Goal: Task Accomplishment & Management: Manage account settings

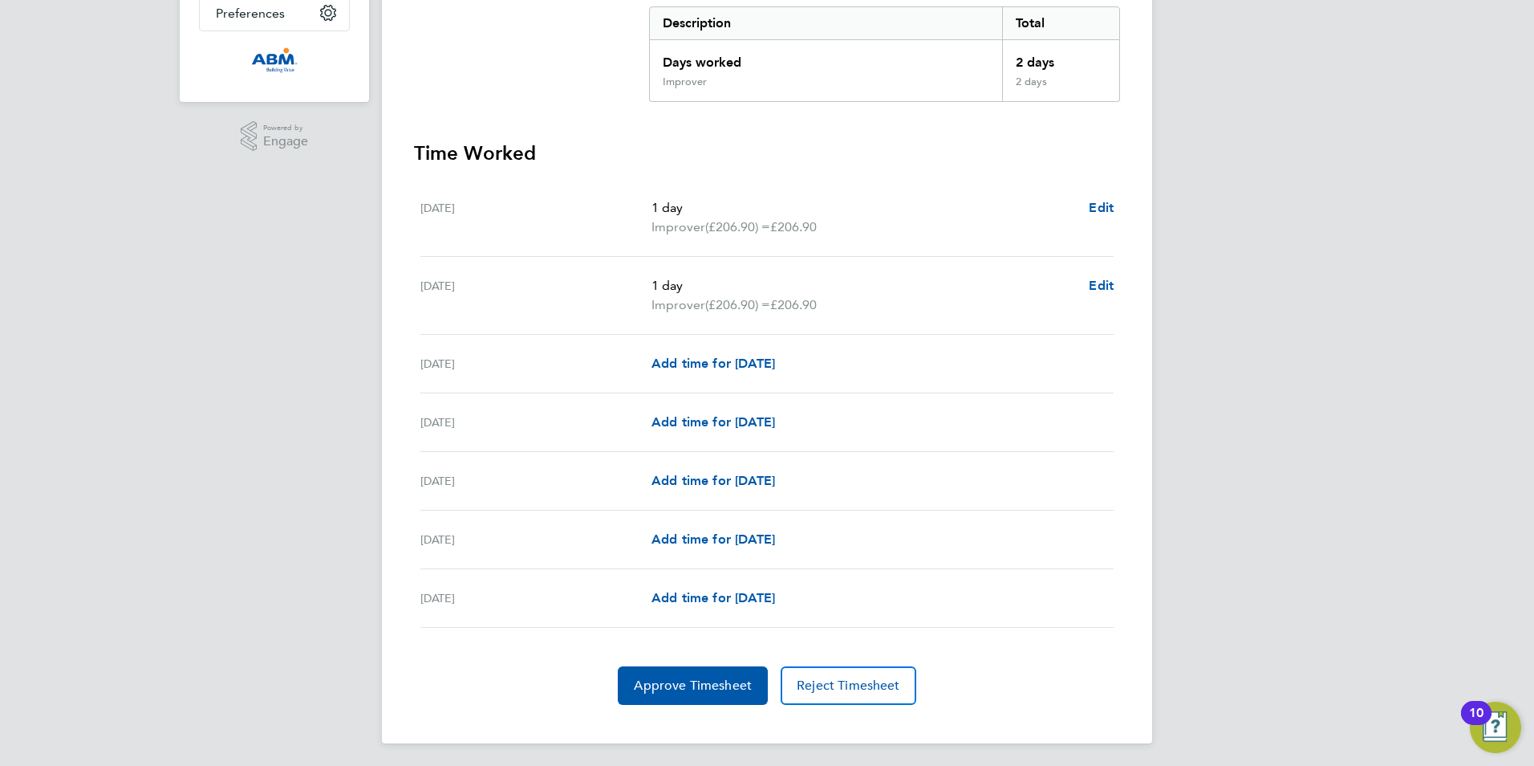
scroll to position [336, 0]
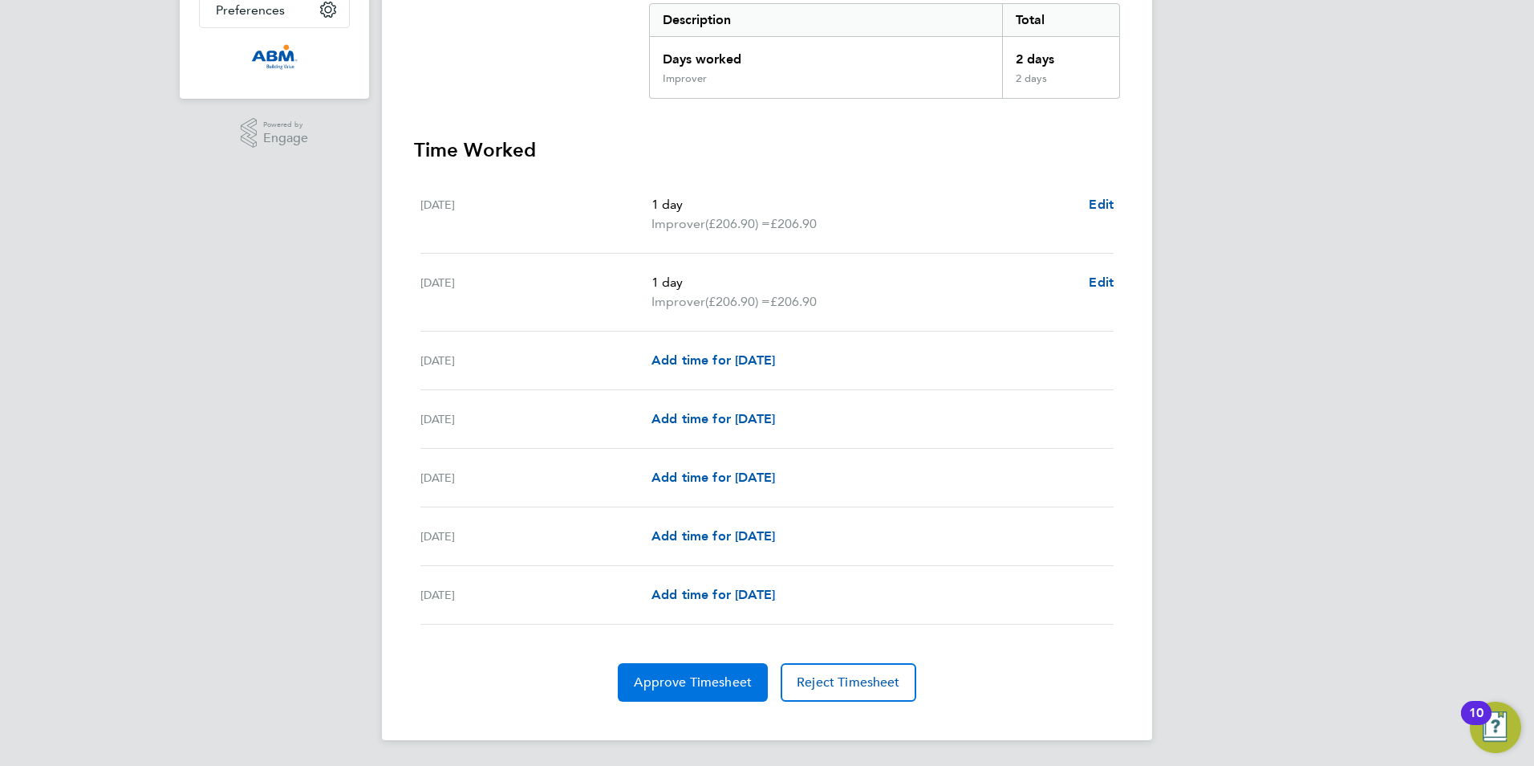
click at [685, 687] on span "Approve Timesheet" at bounding box center [693, 682] width 118 height 16
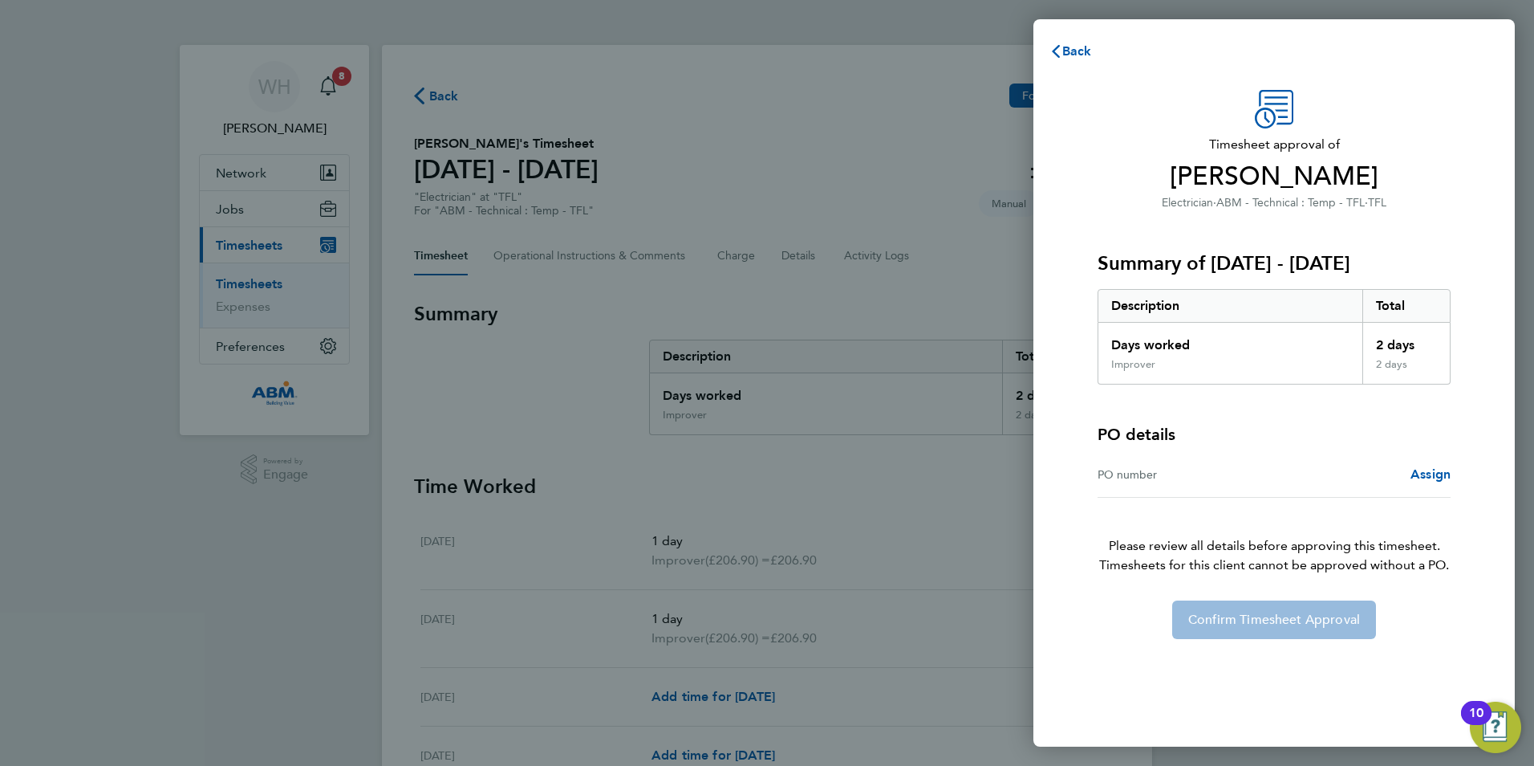
click at [1229, 616] on div "Confirm Timesheet Approval" at bounding box center [1274, 619] width 392 height 39
click at [1216, 481] on div "PO number" at bounding box center [1186, 474] width 177 height 19
drag, startPoint x: 1141, startPoint y: 482, endPoint x: 1261, endPoint y: 481, distance: 119.6
click at [1141, 481] on div "PO number" at bounding box center [1186, 474] width 177 height 19
click at [1443, 477] on span "Assign" at bounding box center [1431, 473] width 40 height 15
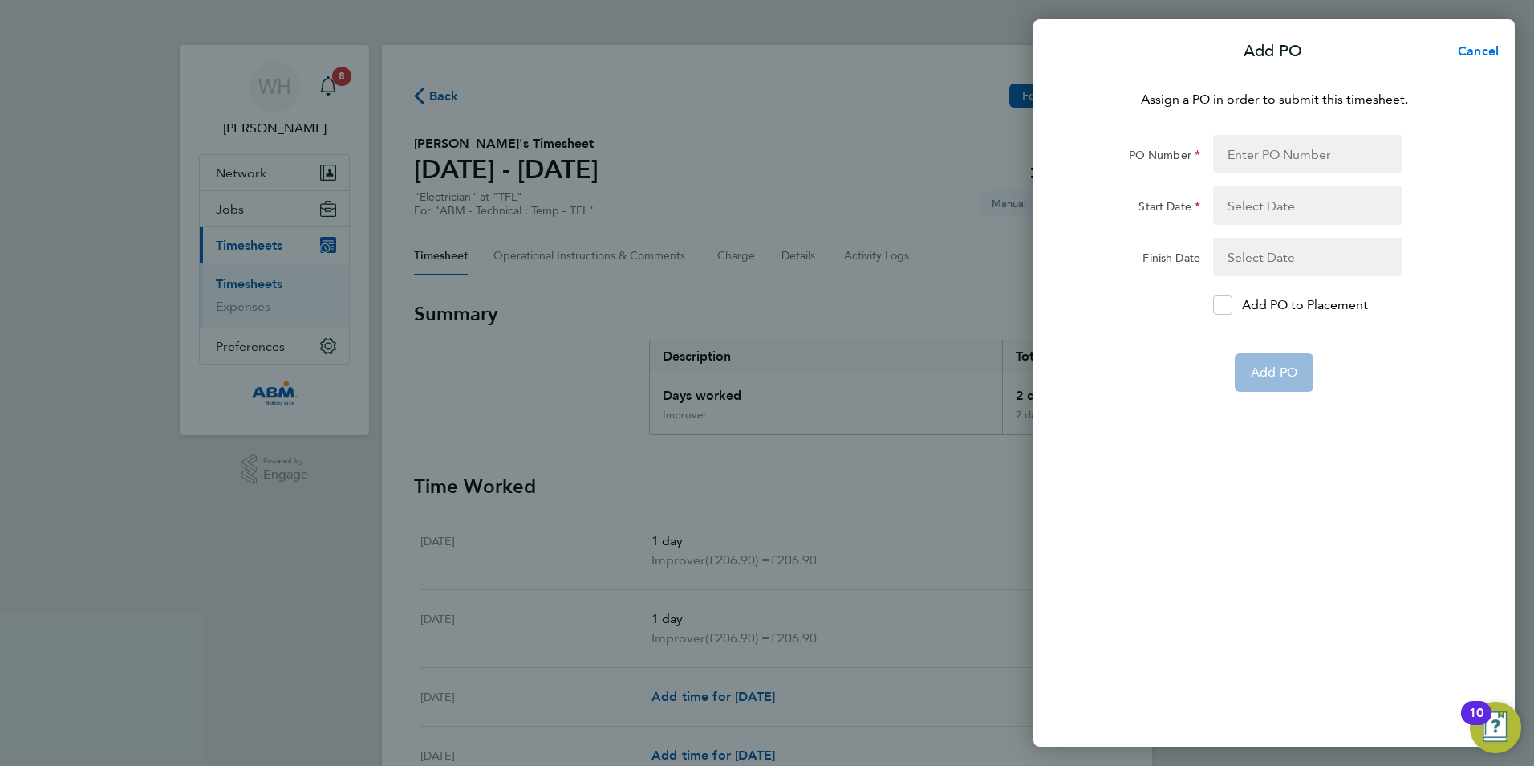
click at [1488, 51] on span "Cancel" at bounding box center [1476, 50] width 46 height 15
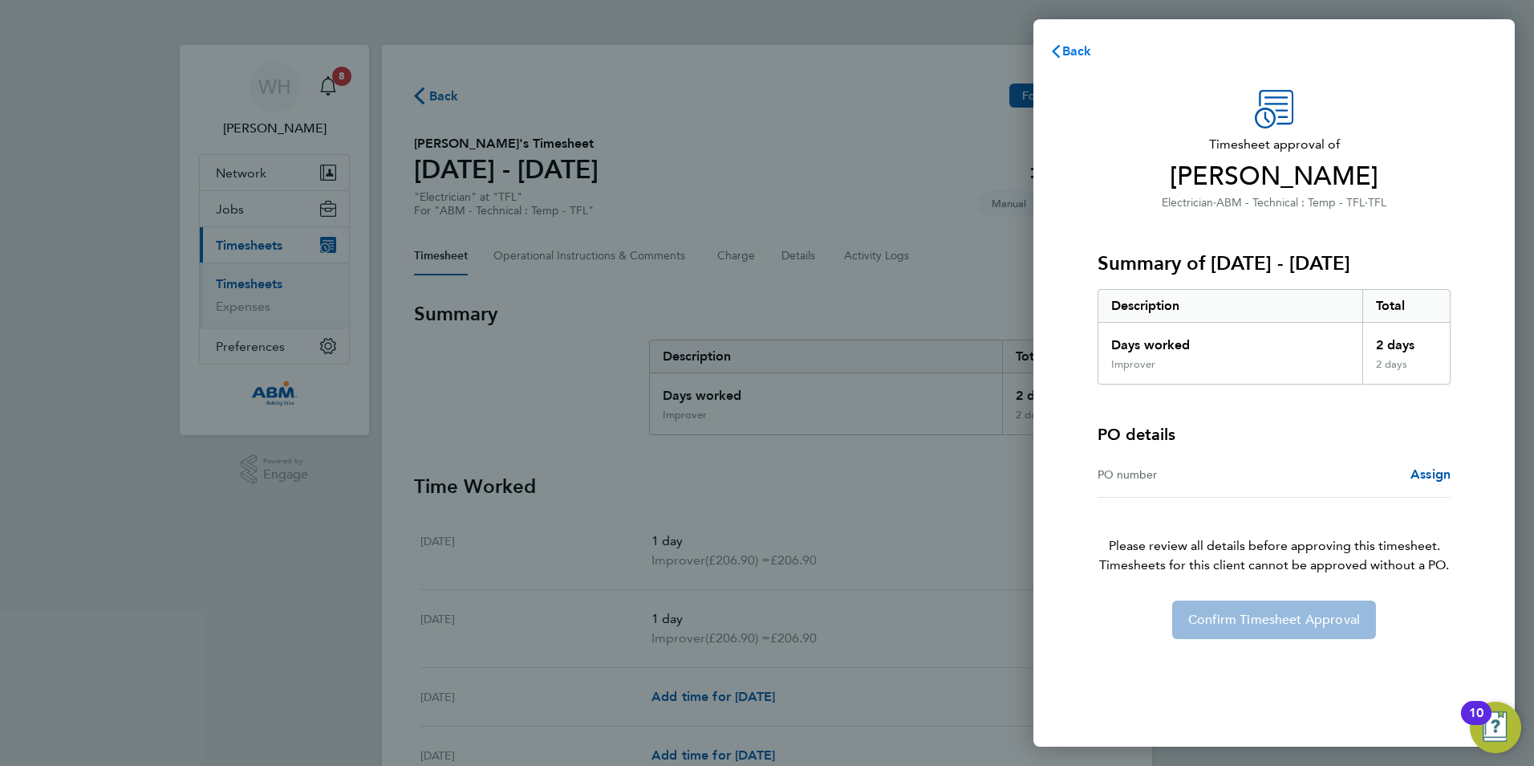
click at [1069, 50] on span "Back" at bounding box center [1077, 50] width 30 height 15
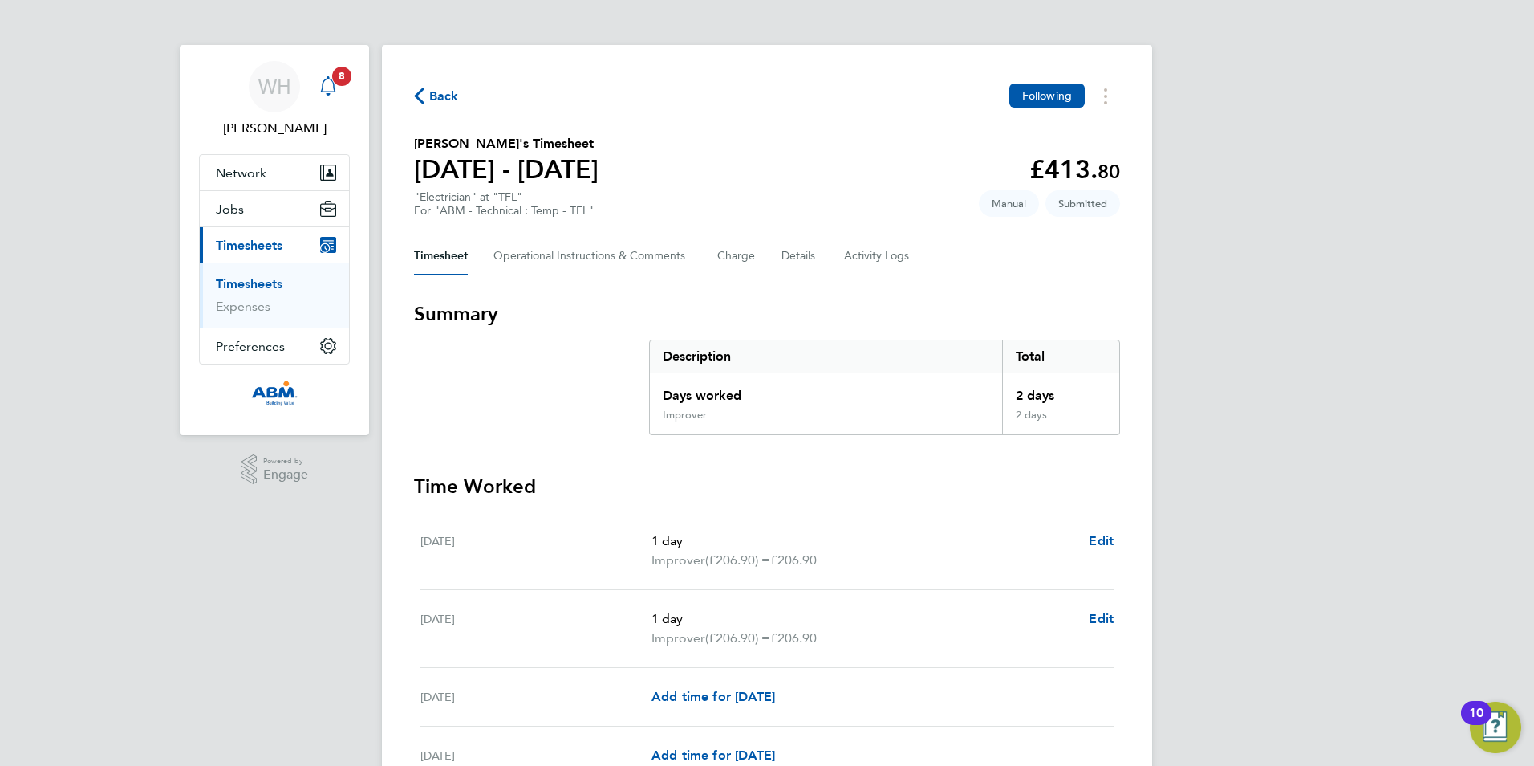
click at [328, 80] on icon "Main navigation" at bounding box center [328, 85] width 19 height 19
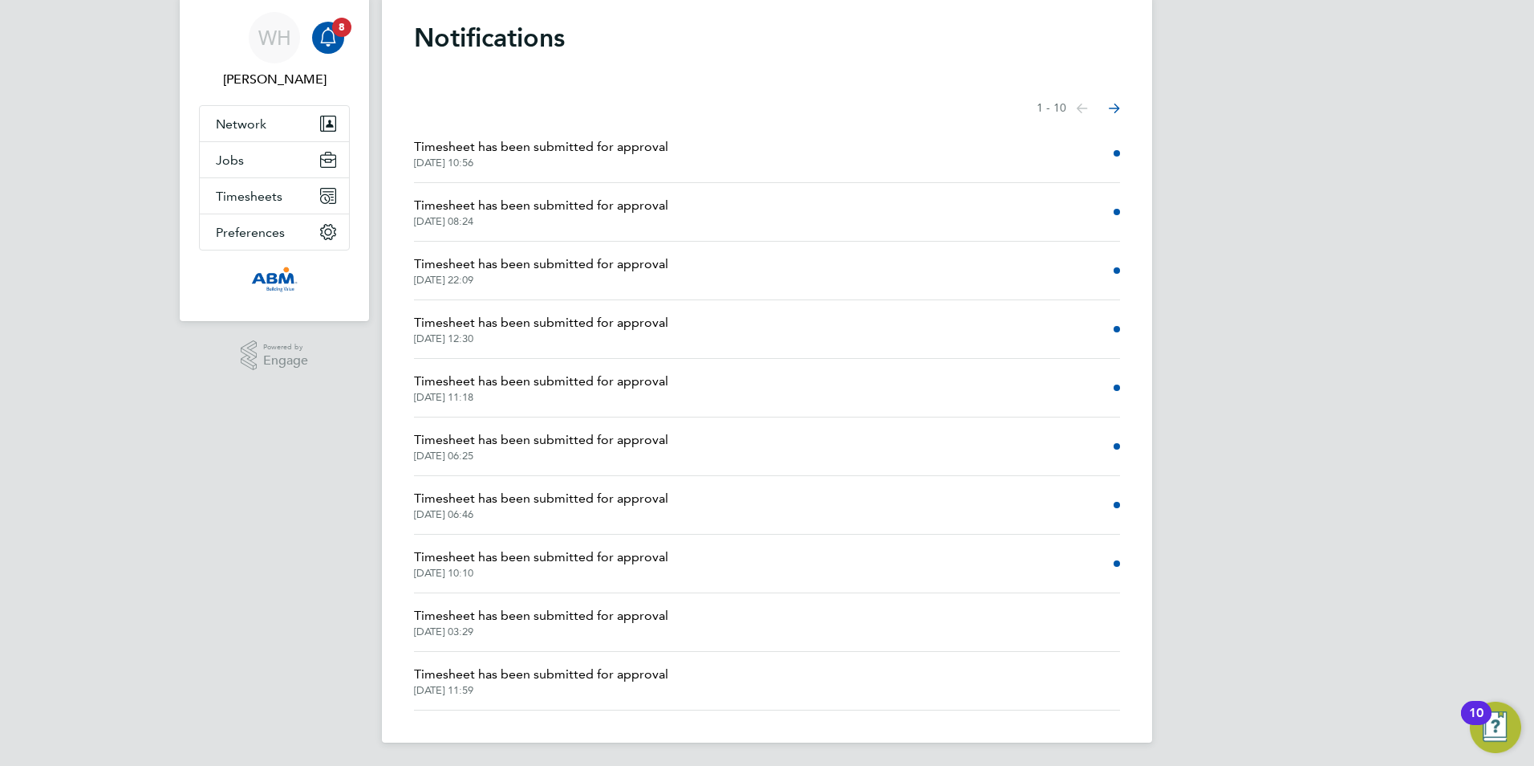
scroll to position [51, 0]
click at [1088, 109] on icon "Select page of notifications list" at bounding box center [1082, 106] width 11 height 10
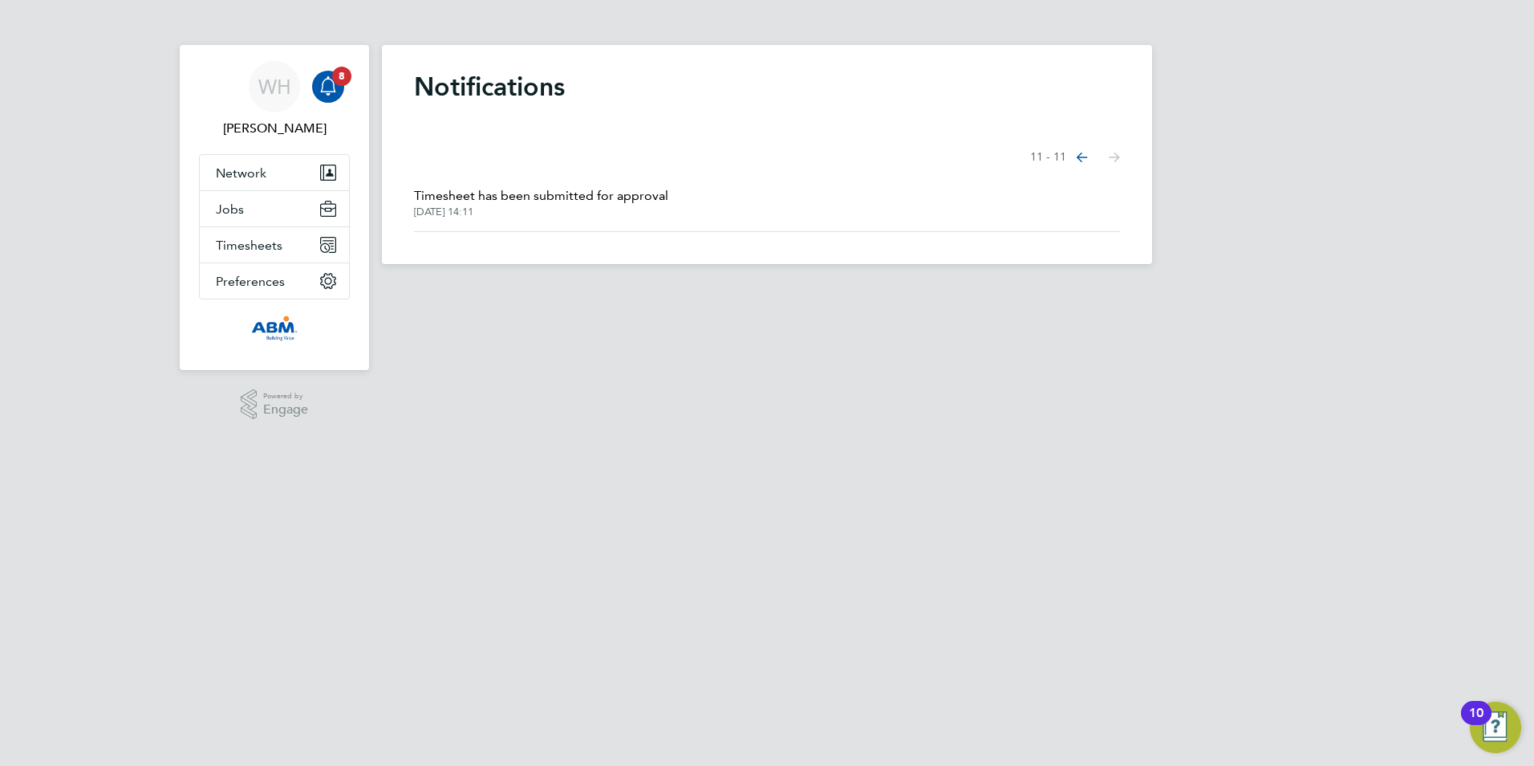
click at [1084, 159] on icon "Select page of notifications list" at bounding box center [1082, 157] width 11 height 10
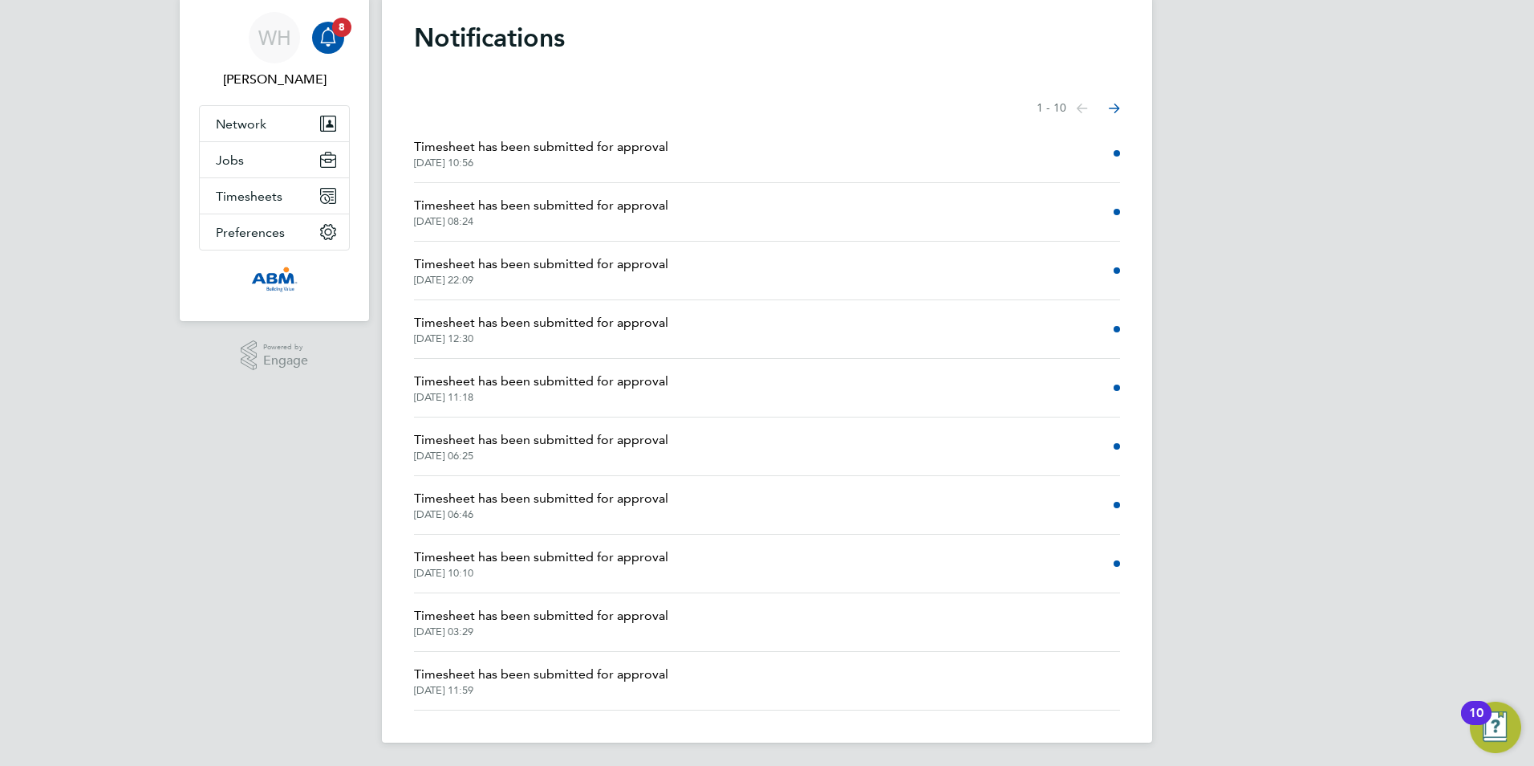
scroll to position [51, 0]
click at [334, 30] on app-badge "8" at bounding box center [341, 23] width 19 height 15
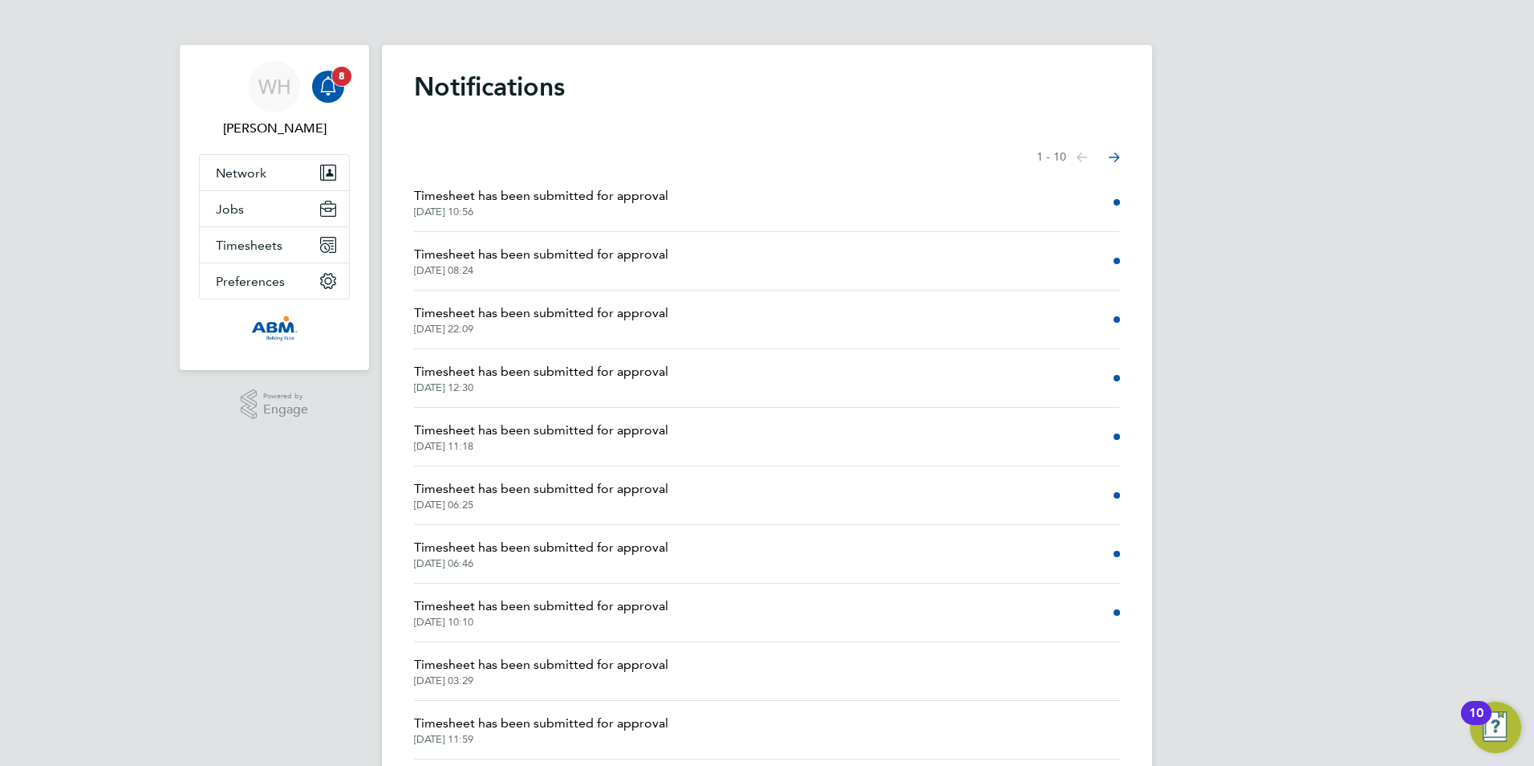
click at [340, 76] on span "8" at bounding box center [341, 76] width 19 height 19
